Goal: Task Accomplishment & Management: Manage account settings

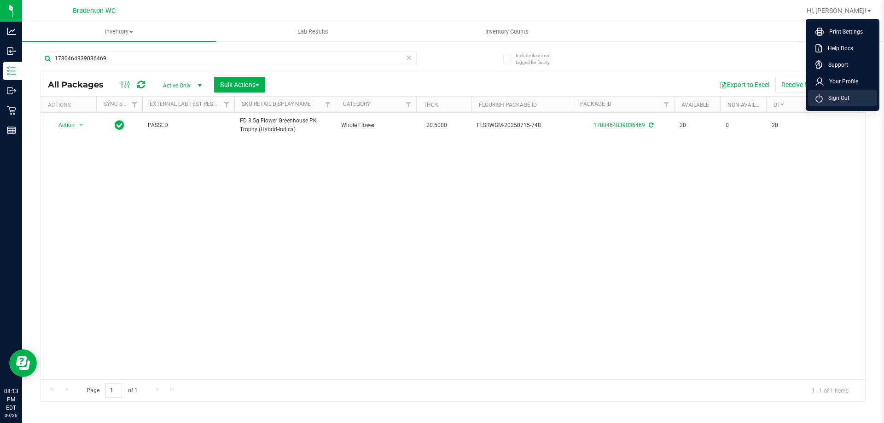
click at [844, 104] on li "Sign Out" at bounding box center [842, 98] width 69 height 17
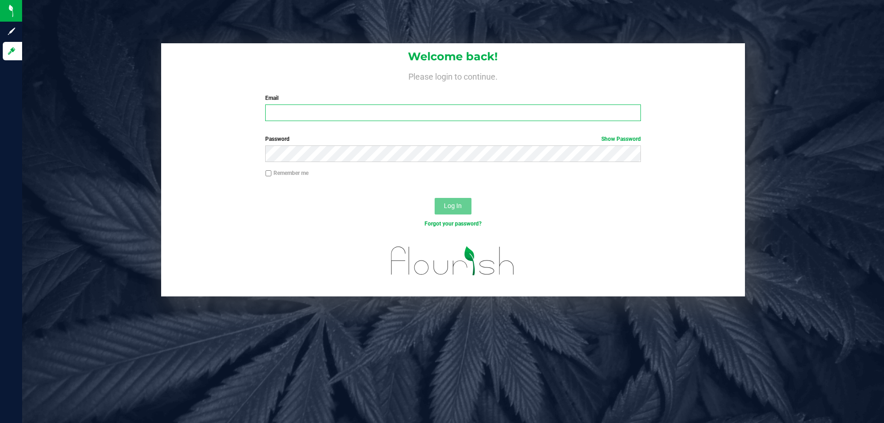
click at [440, 115] on input "Email" at bounding box center [452, 113] width 375 height 17
type input "[EMAIL_ADDRESS][DOMAIN_NAME]"
click at [465, 198] on button "Log In" at bounding box center [453, 206] width 37 height 17
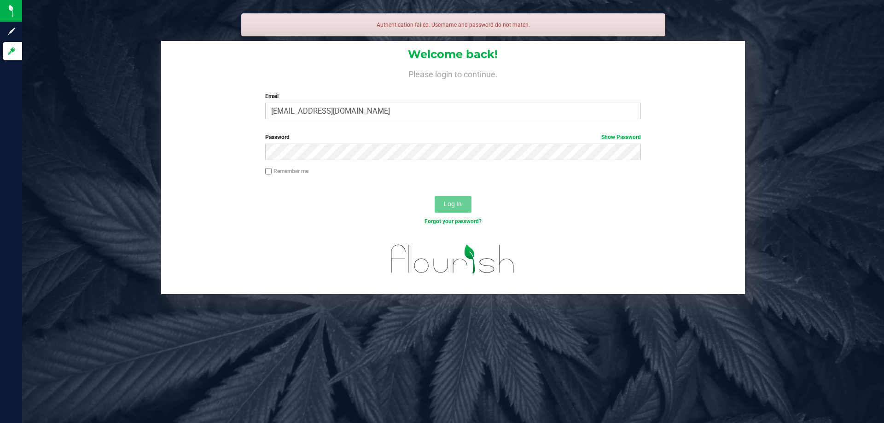
click at [355, 138] on label "Password Show Password" at bounding box center [452, 137] width 375 height 8
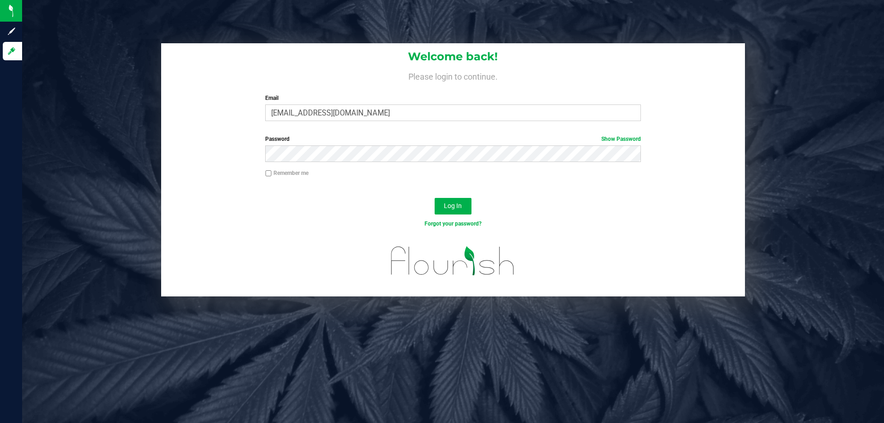
click at [457, 186] on div at bounding box center [453, 186] width 292 height 0
click at [464, 208] on button "Log In" at bounding box center [453, 206] width 37 height 17
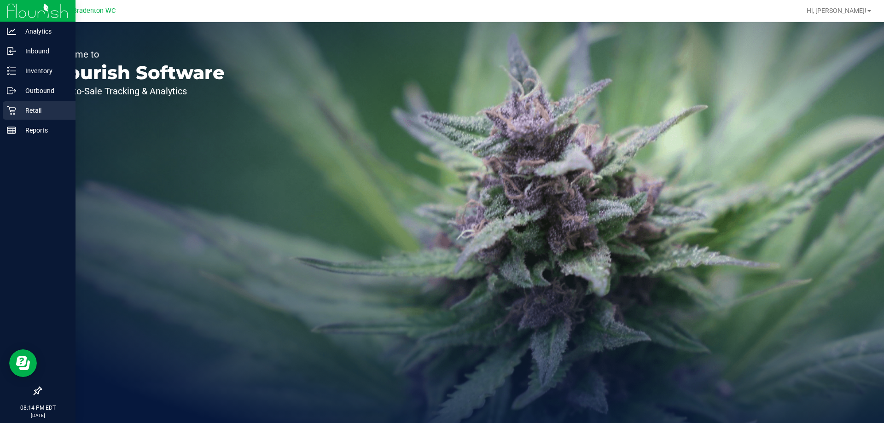
click at [8, 110] on icon at bounding box center [11, 110] width 9 height 9
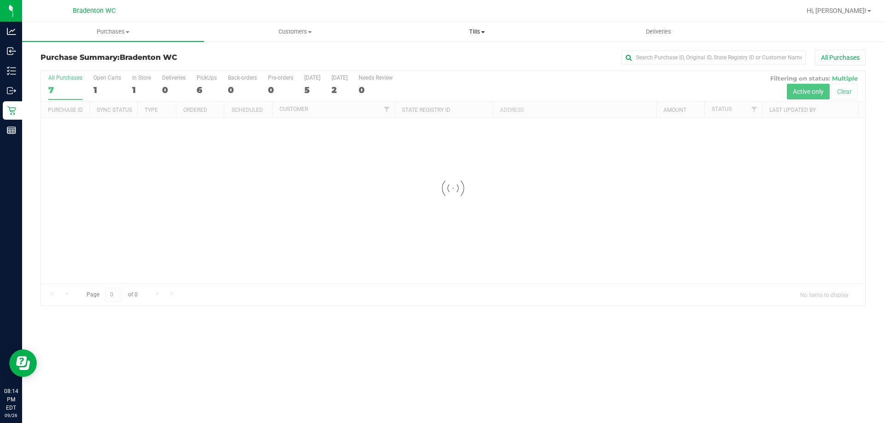
click at [476, 32] on span "Tills" at bounding box center [476, 32] width 181 height 8
click at [437, 57] on span "Manage tills" at bounding box center [417, 56] width 62 height 8
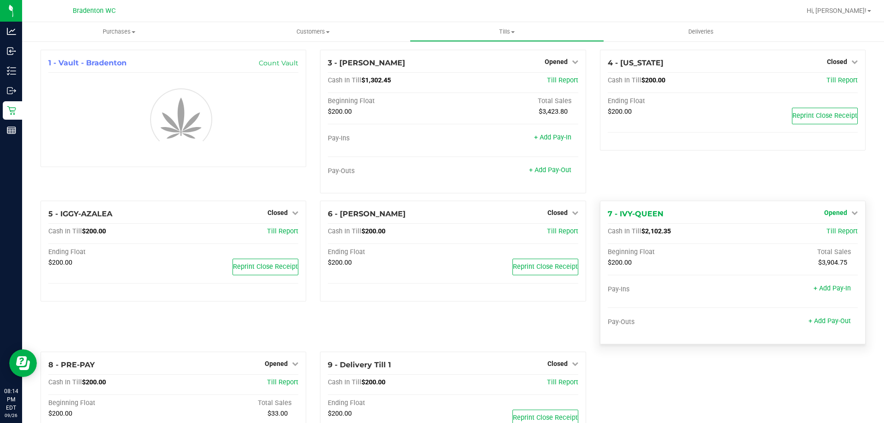
click at [851, 212] on icon at bounding box center [854, 212] width 6 height 6
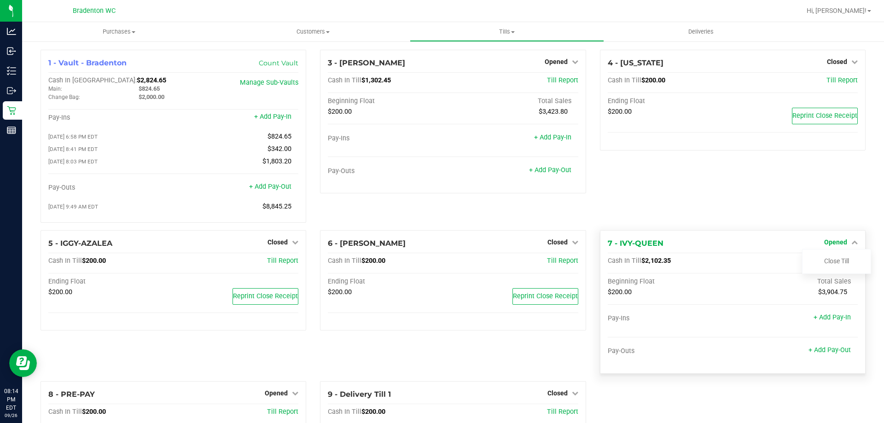
click at [842, 260] on link "Close Till" at bounding box center [836, 260] width 25 height 7
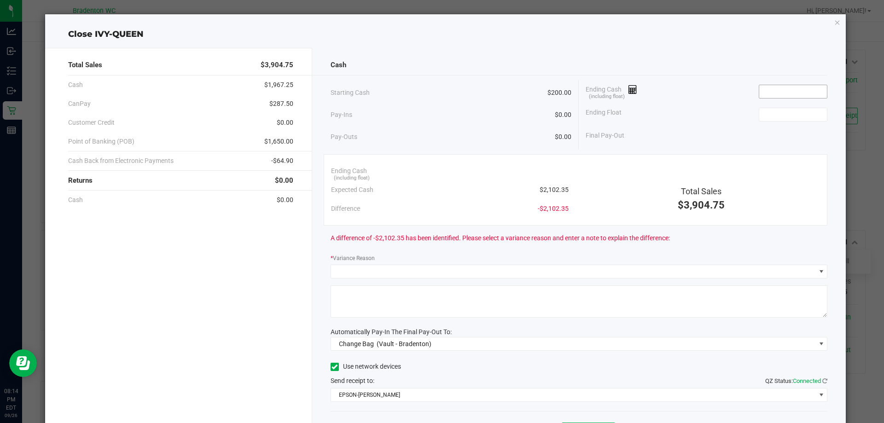
click at [797, 90] on input at bounding box center [793, 91] width 68 height 13
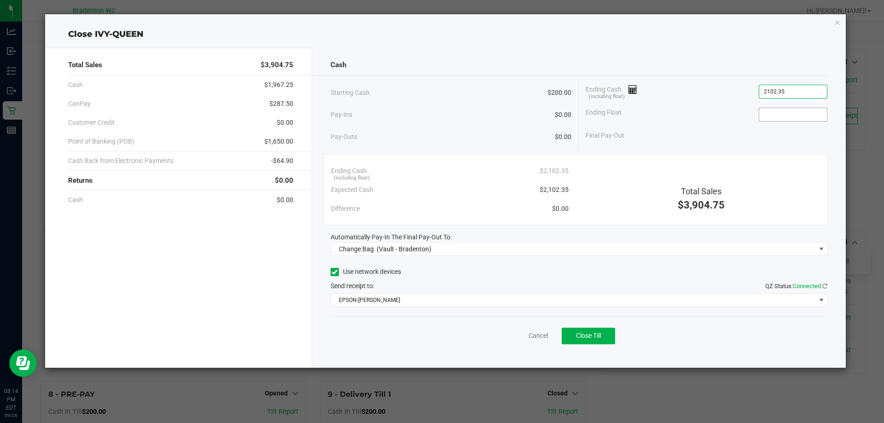
click at [788, 114] on input at bounding box center [793, 114] width 68 height 13
type input "$2,102.35"
click at [671, 135] on div "Final Pay-Out $1,902.35" at bounding box center [707, 135] width 242 height 19
type input "$200.00"
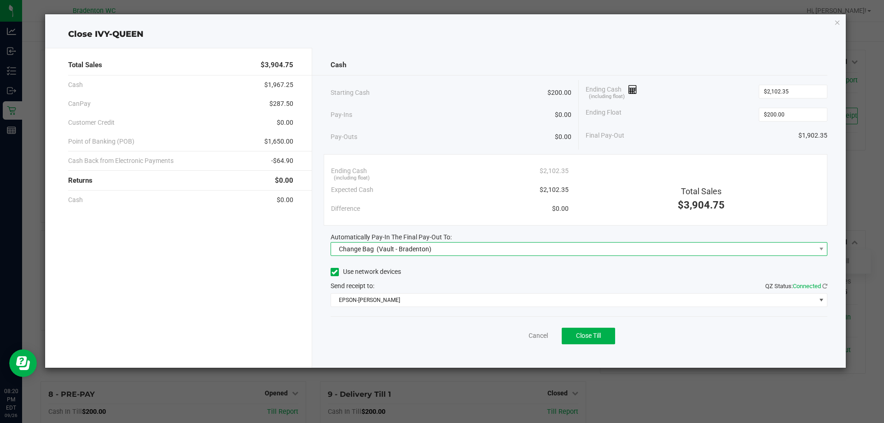
click at [511, 251] on span "Change Bag (Vault - Bradenton)" at bounding box center [573, 249] width 485 height 13
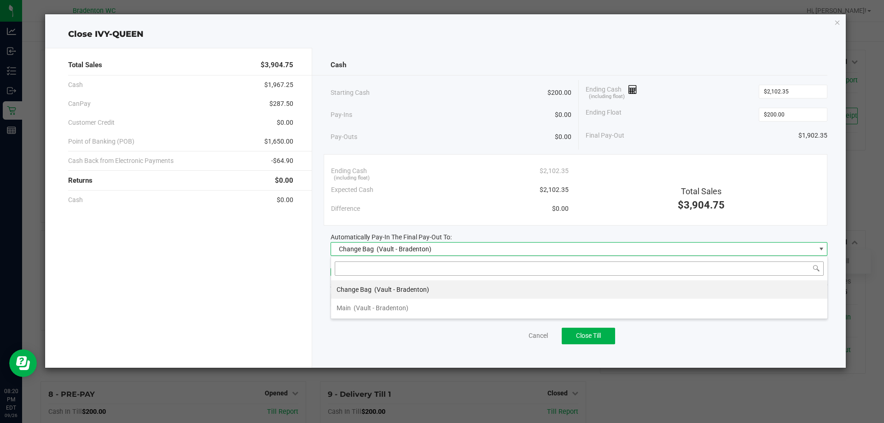
scroll to position [14, 497]
click at [356, 305] on span "(Vault - Bradenton)" at bounding box center [381, 307] width 55 height 7
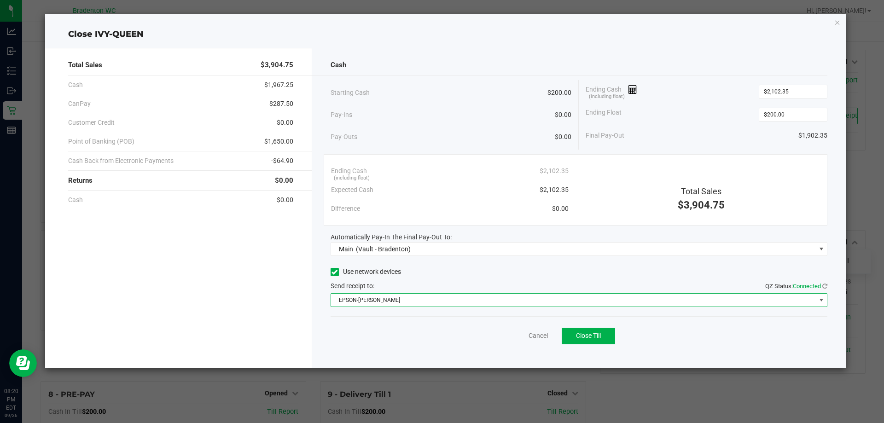
click at [394, 301] on span "EPSON-[PERSON_NAME]" at bounding box center [573, 300] width 485 height 13
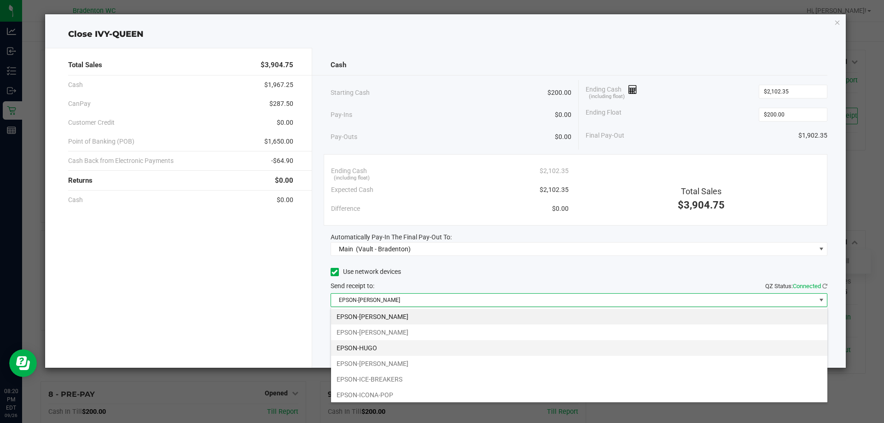
click at [402, 348] on li "EPSON-HUGO" at bounding box center [579, 348] width 496 height 16
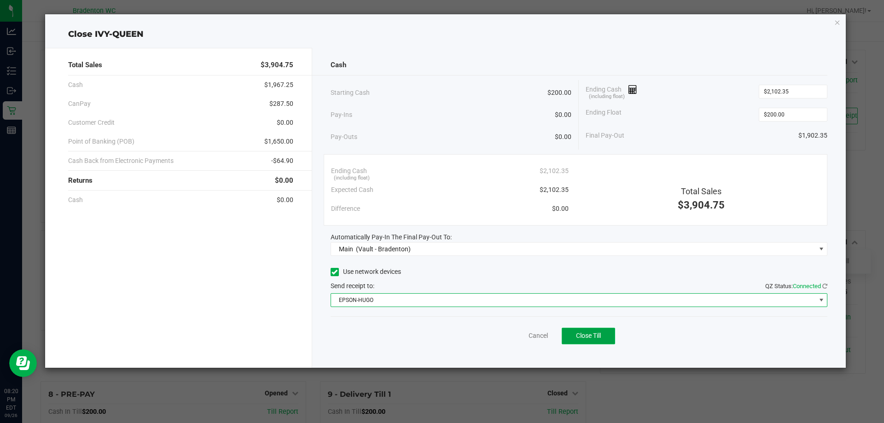
click at [595, 332] on span "Close Till" at bounding box center [588, 335] width 25 height 7
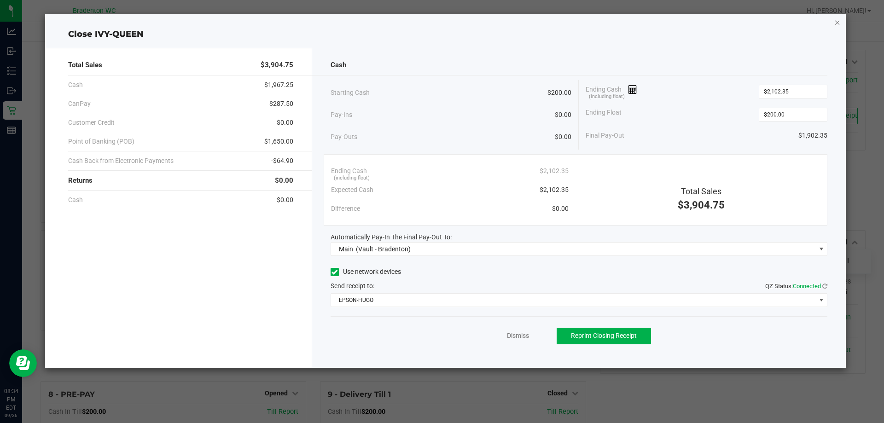
click at [838, 19] on icon "button" at bounding box center [837, 22] width 6 height 11
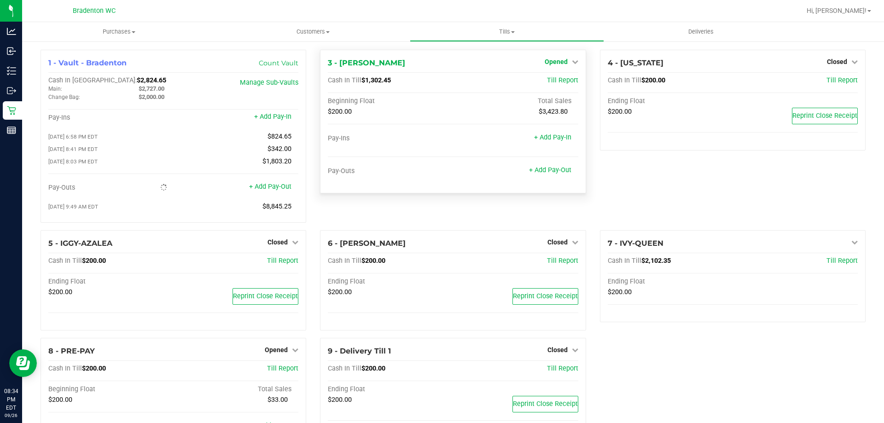
click at [565, 63] on link "Opened" at bounding box center [562, 61] width 34 height 7
click at [553, 81] on link "Close Till" at bounding box center [557, 80] width 25 height 7
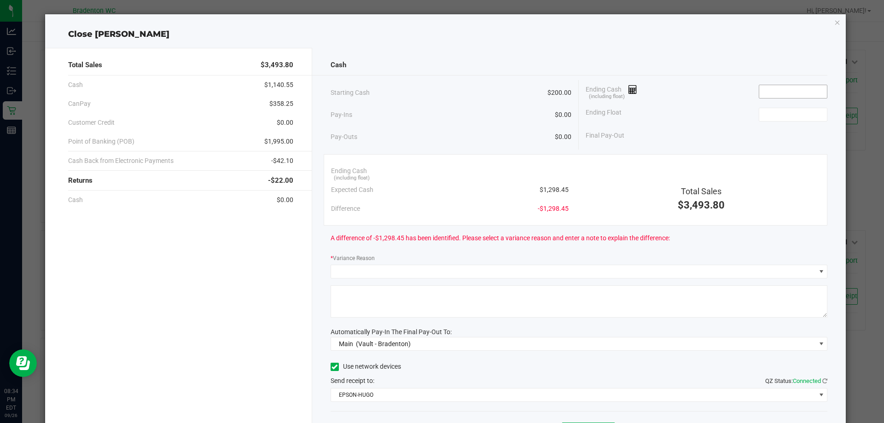
click at [772, 96] on input at bounding box center [793, 91] width 68 height 13
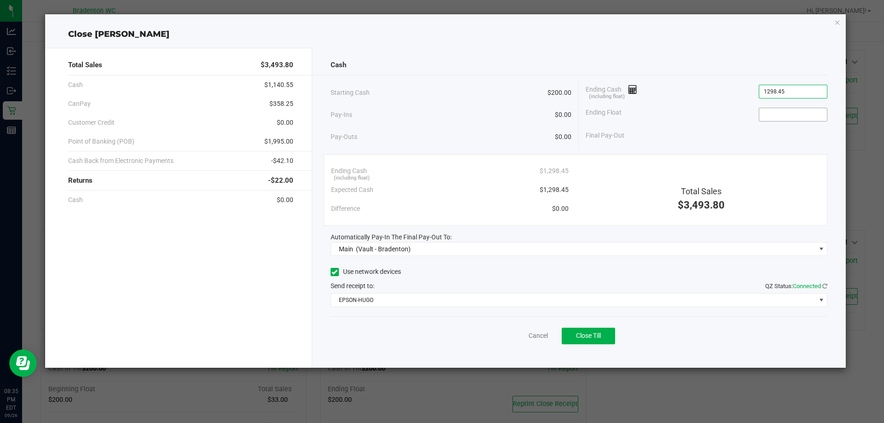
type input "$1,298.45"
click at [782, 113] on input at bounding box center [793, 114] width 68 height 13
type input "$200.00"
click at [574, 342] on button "Close Till" at bounding box center [588, 336] width 53 height 17
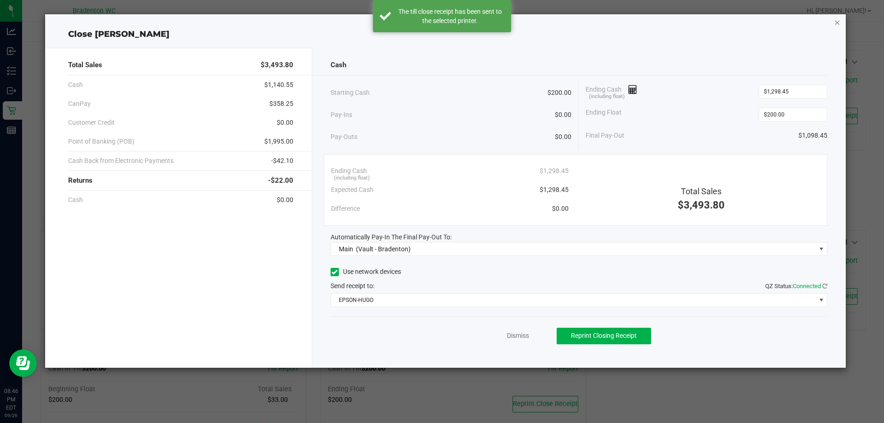
click at [837, 21] on icon "button" at bounding box center [837, 22] width 6 height 11
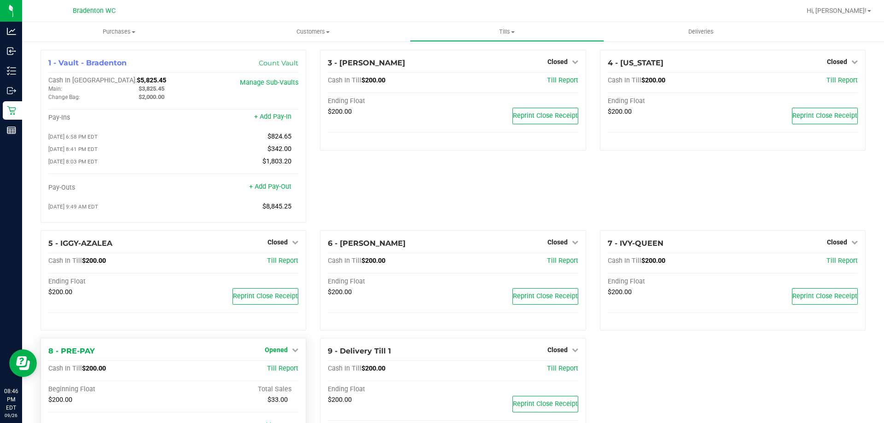
click at [271, 354] on span "Opened" at bounding box center [276, 349] width 23 height 7
click at [277, 368] on div "Close Till" at bounding box center [278, 370] width 68 height 12
click at [277, 372] on link "Close Till" at bounding box center [277, 369] width 25 height 7
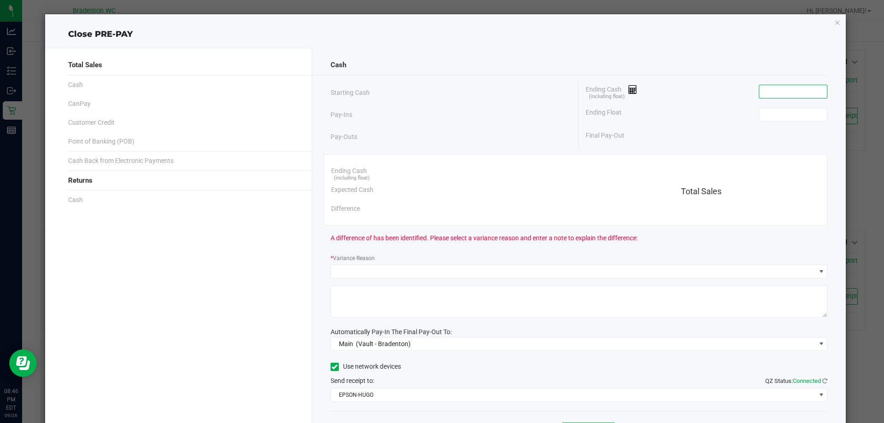
click at [768, 90] on input at bounding box center [793, 91] width 68 height 13
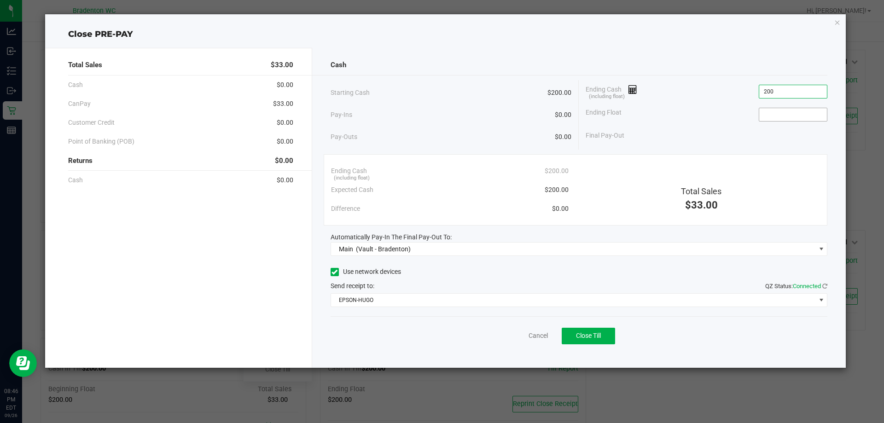
type input "$200.00"
click at [768, 118] on input at bounding box center [793, 114] width 68 height 13
type input "$200.00"
click at [580, 332] on span "Close Till" at bounding box center [588, 335] width 25 height 7
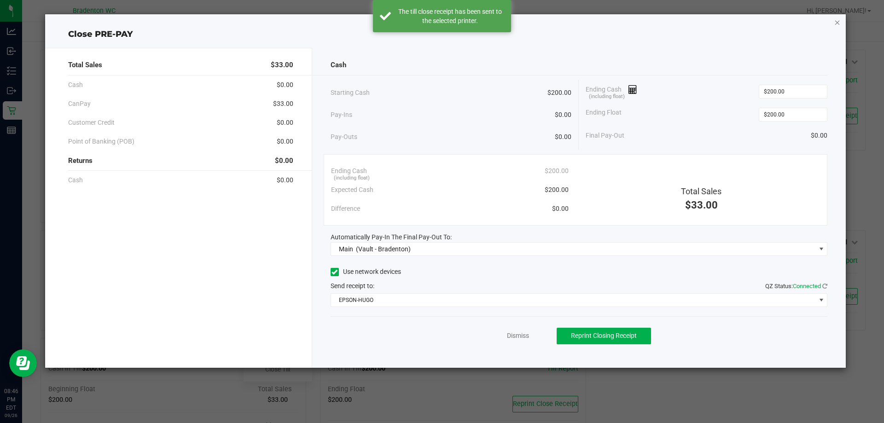
click at [838, 22] on icon "button" at bounding box center [837, 22] width 6 height 11
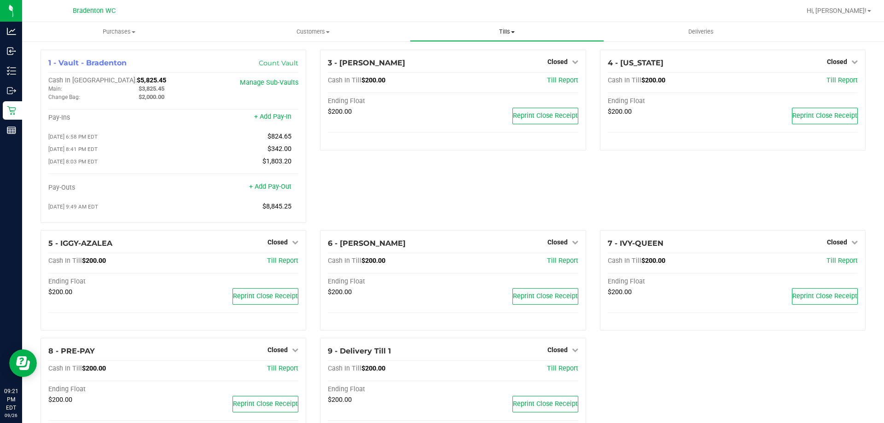
click at [499, 23] on uib-tab-heading "Tills Manage tills Reconcile e-payments" at bounding box center [506, 32] width 193 height 18
